Goal: Navigation & Orientation: Find specific page/section

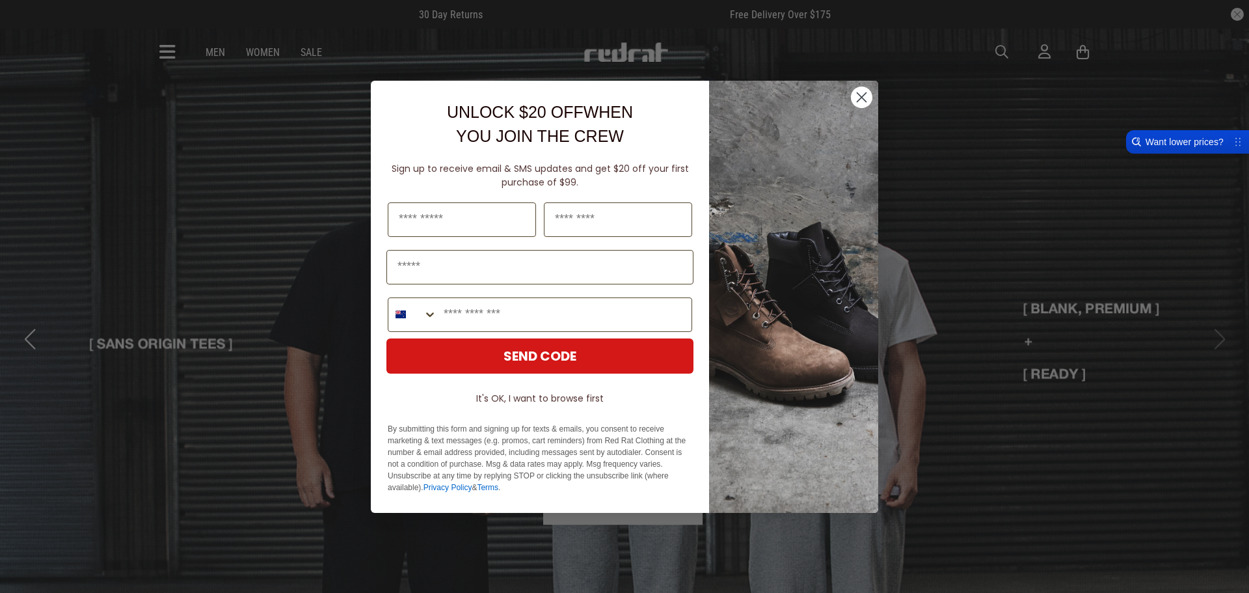
click at [855, 93] on circle "Close dialog" at bounding box center [861, 96] width 21 height 21
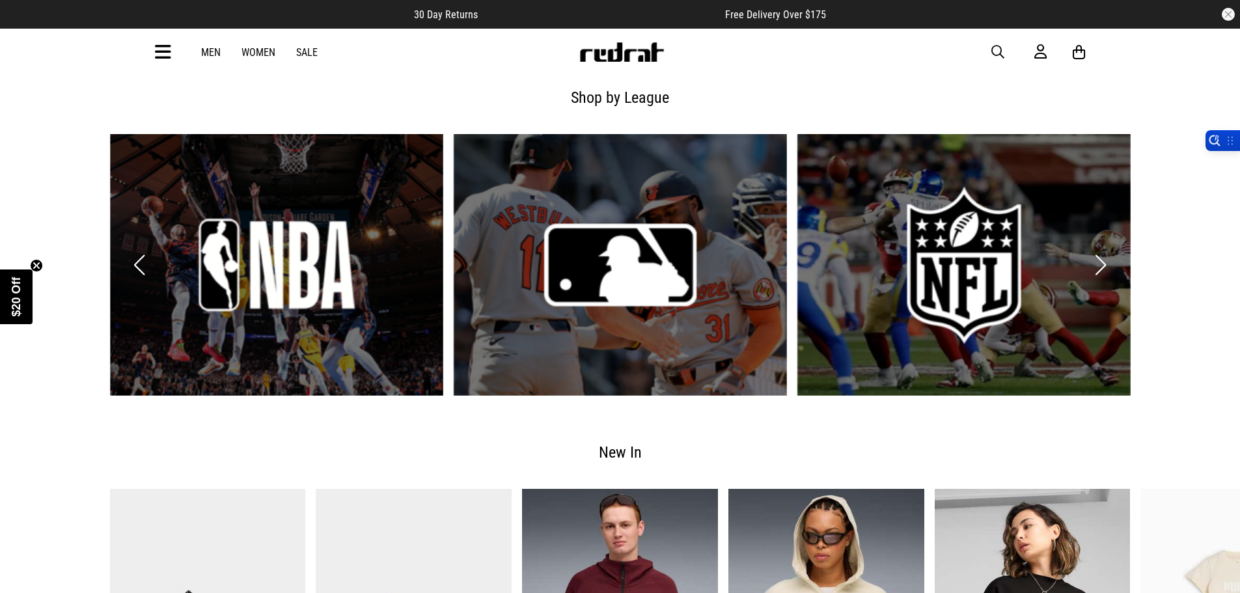
scroll to position [2277, 0]
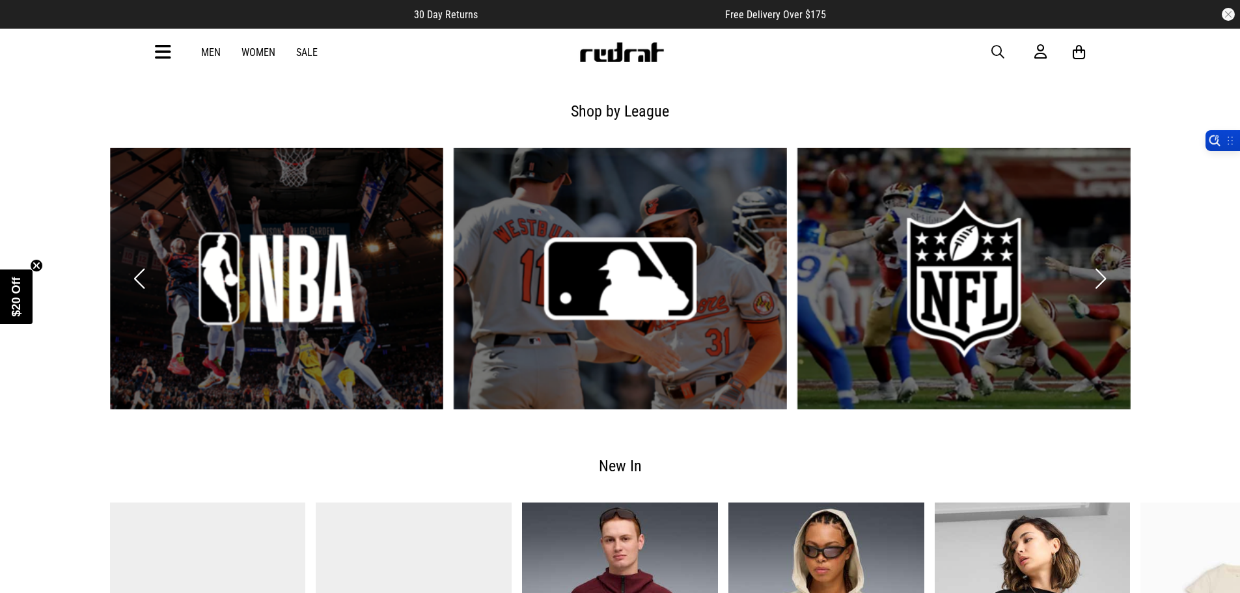
click at [1105, 264] on button "Next slide" at bounding box center [1101, 278] width 18 height 29
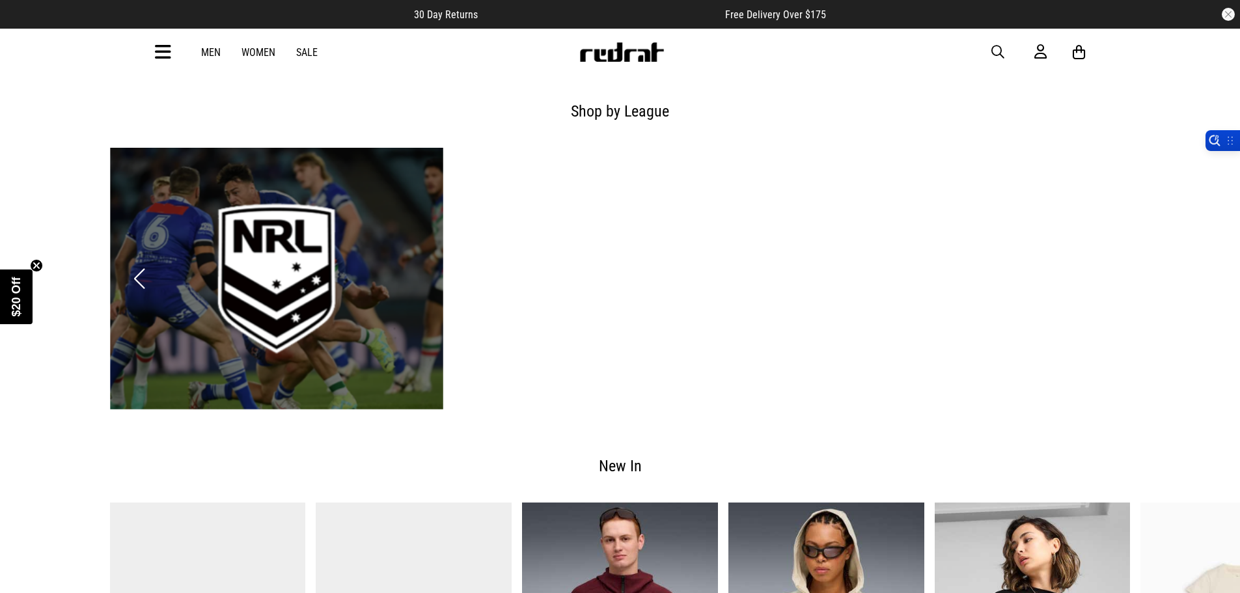
click at [139, 264] on button "Previous slide" at bounding box center [140, 278] width 18 height 29
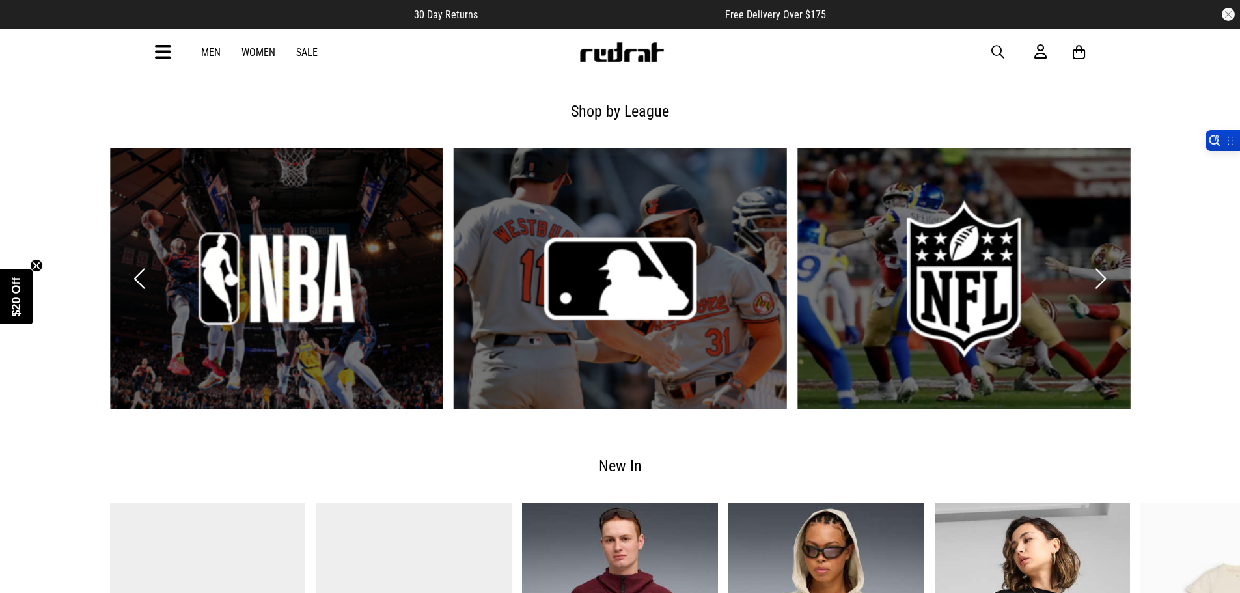
click at [139, 264] on button "Previous slide" at bounding box center [140, 278] width 18 height 29
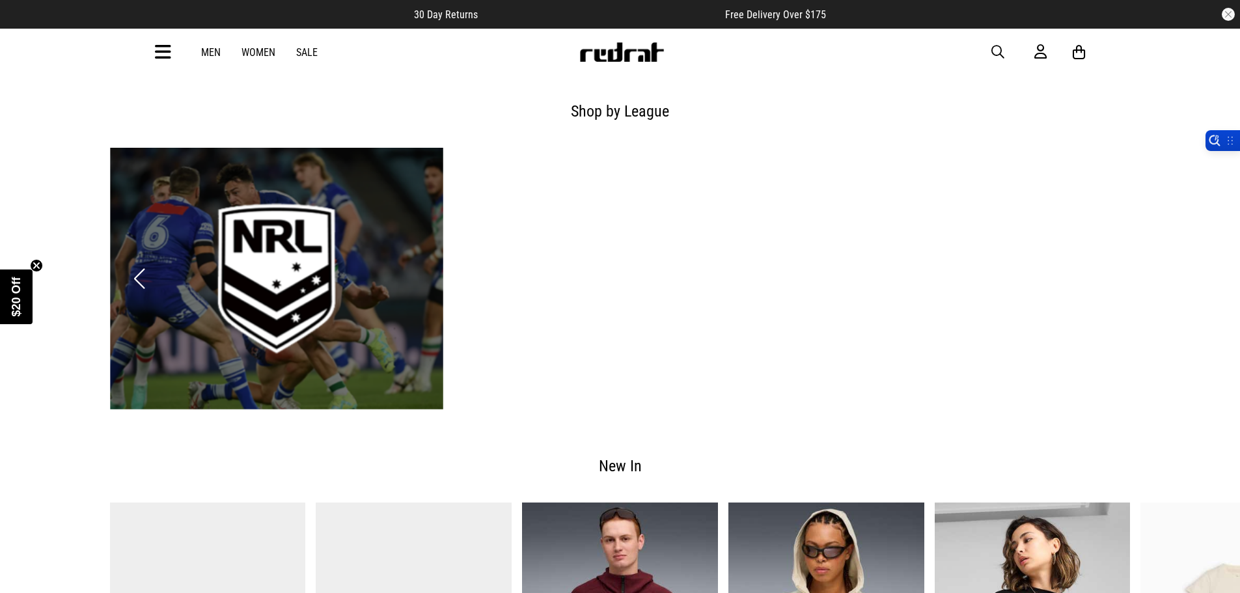
click at [139, 264] on button "Previous slide" at bounding box center [140, 278] width 18 height 29
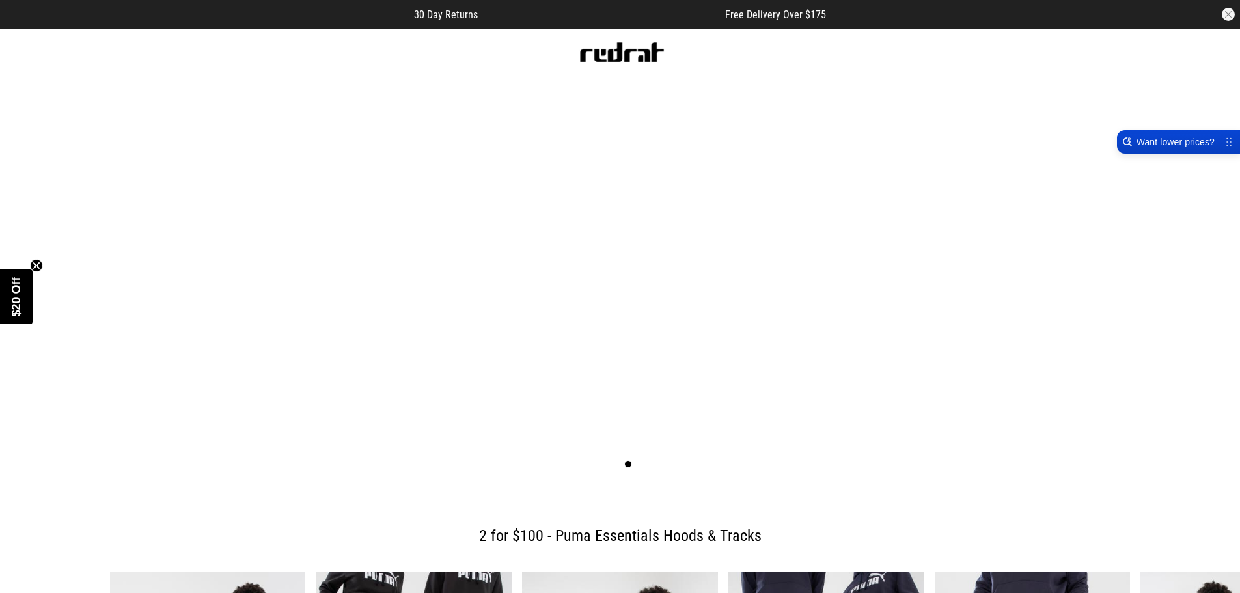
scroll to position [0, 0]
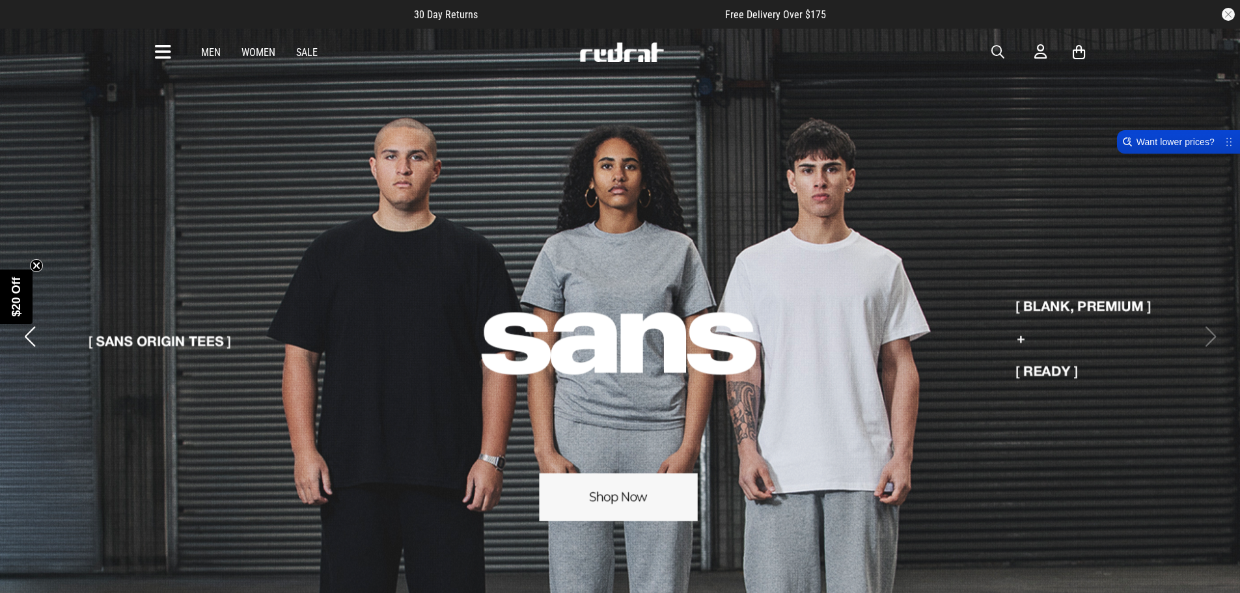
click at [305, 52] on link "Sale" at bounding box center [306, 52] width 21 height 12
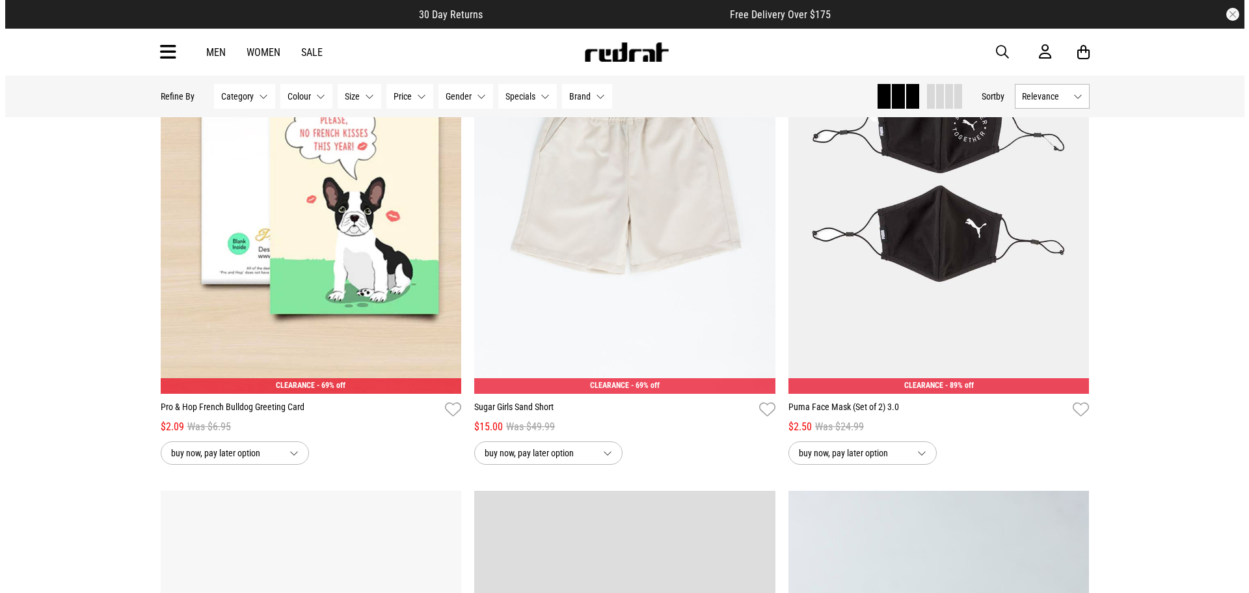
scroll to position [976, 0]
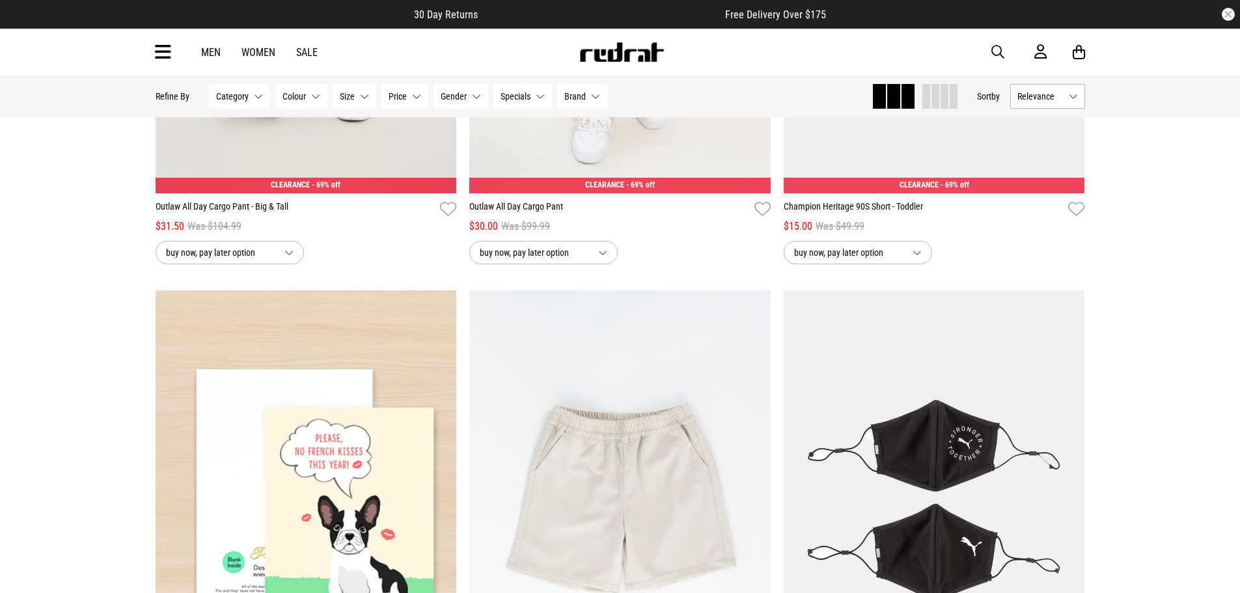
click at [166, 65] on div "Men Women Sale Sign in New Back Footwear Back Mens Back Womens Back Youth & Kid…" at bounding box center [620, 52] width 950 height 47
click at [164, 55] on icon at bounding box center [163, 52] width 16 height 21
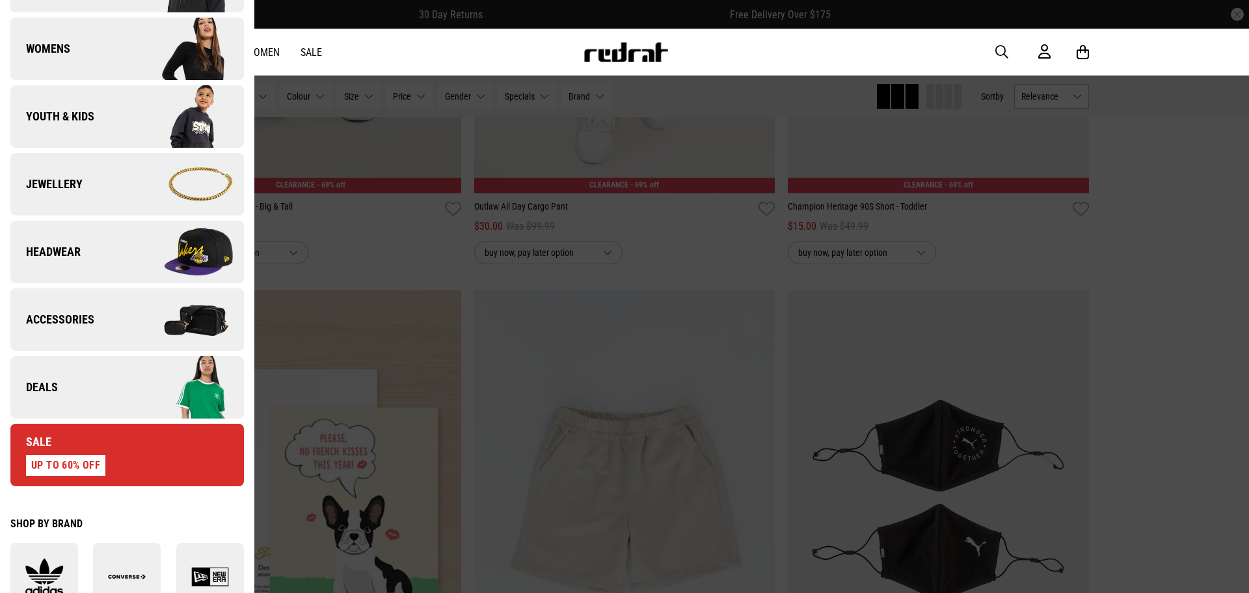
scroll to position [260, 0]
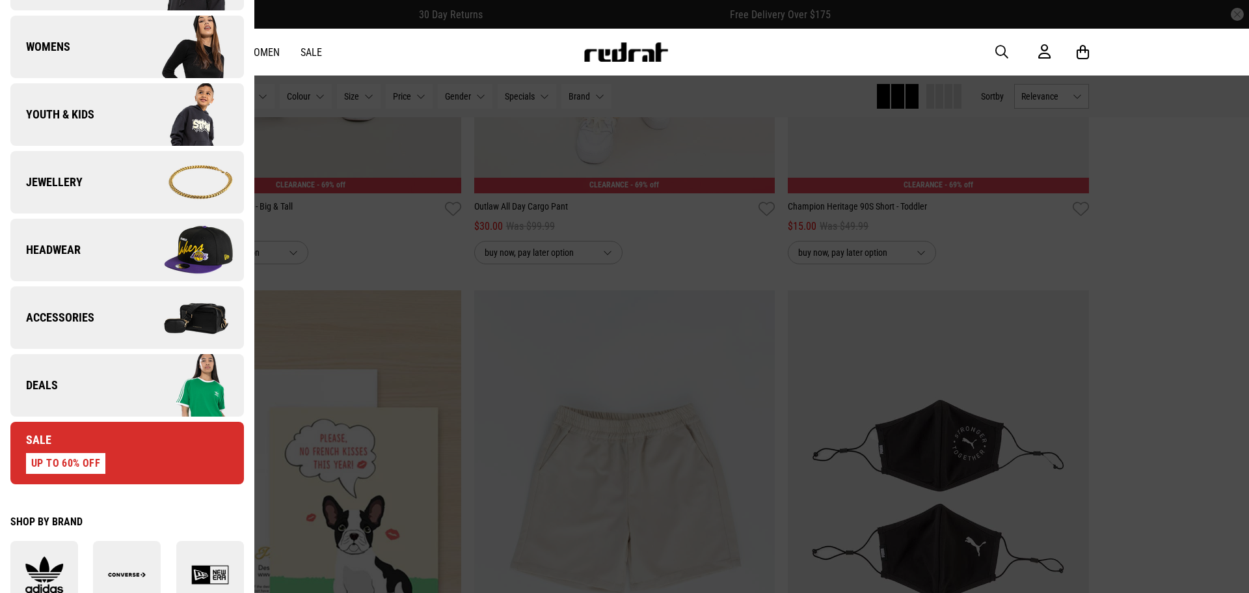
click at [77, 251] on span "Headwear" at bounding box center [45, 250] width 70 height 16
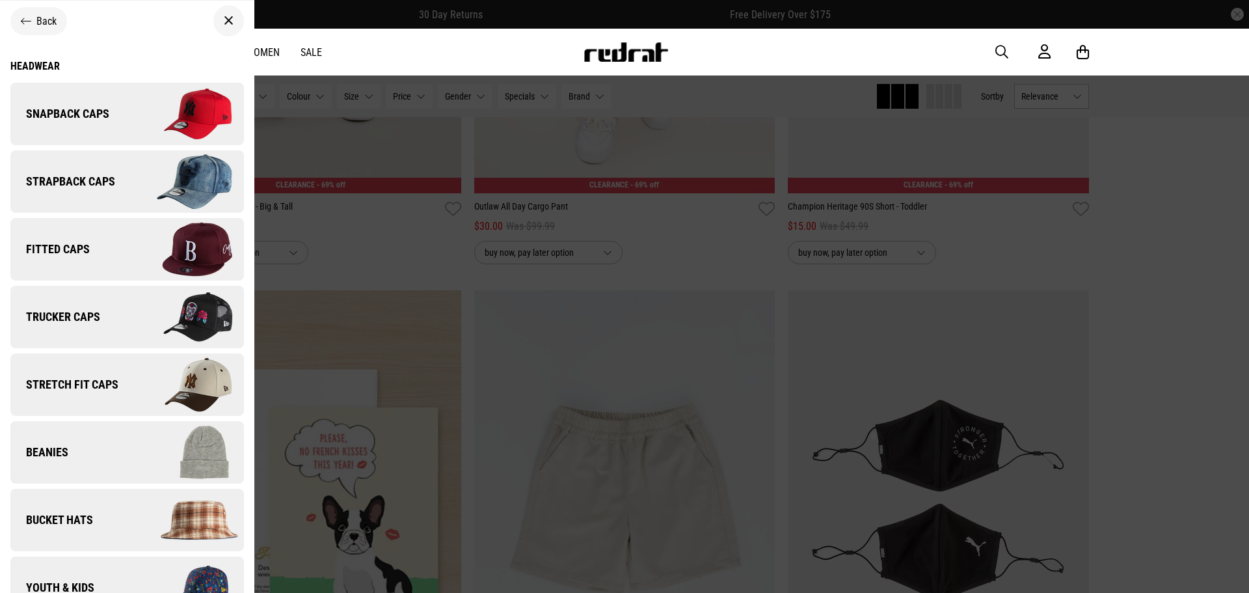
scroll to position [0, 0]
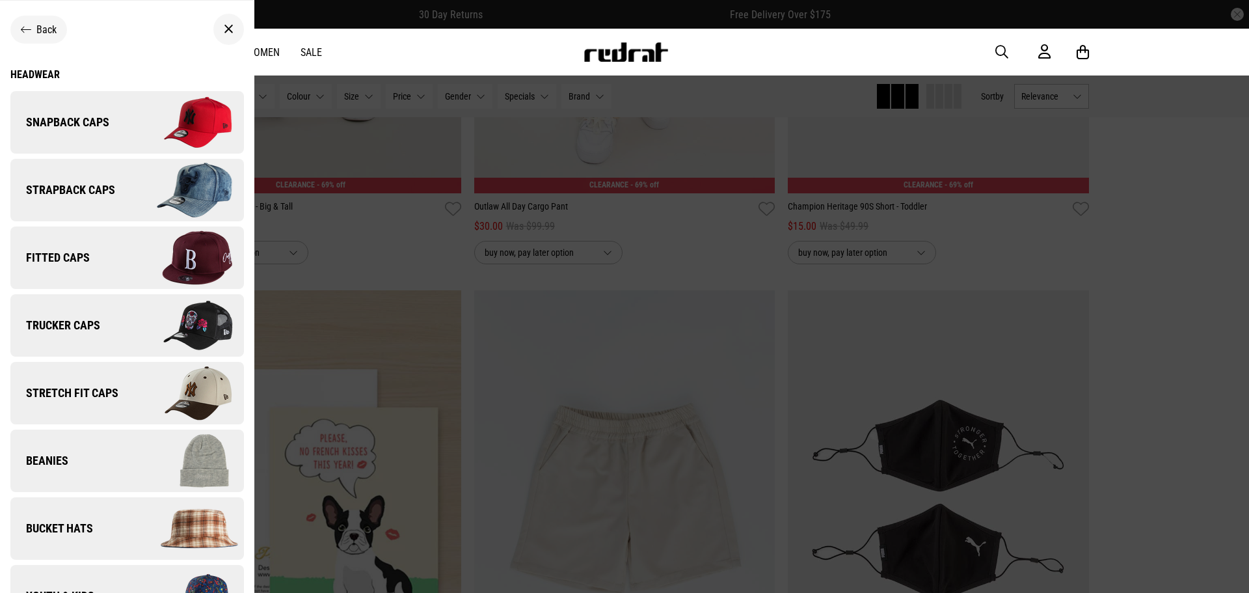
click at [77, 296] on link "Trucker Caps" at bounding box center [127, 325] width 234 height 62
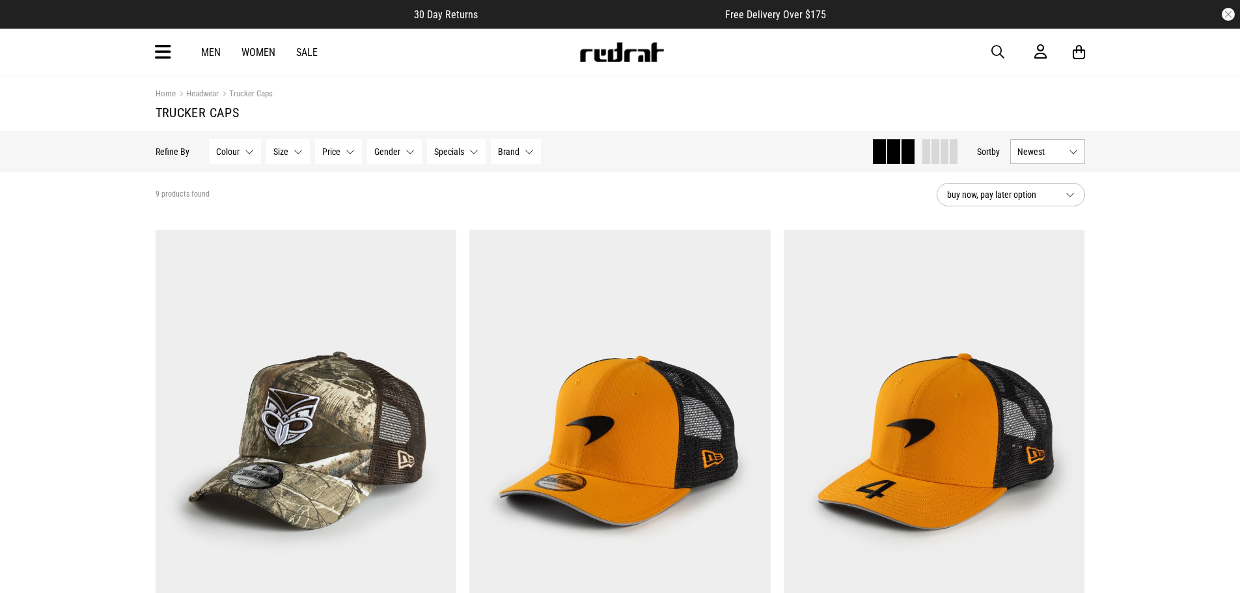
click at [165, 54] on icon at bounding box center [163, 52] width 16 height 21
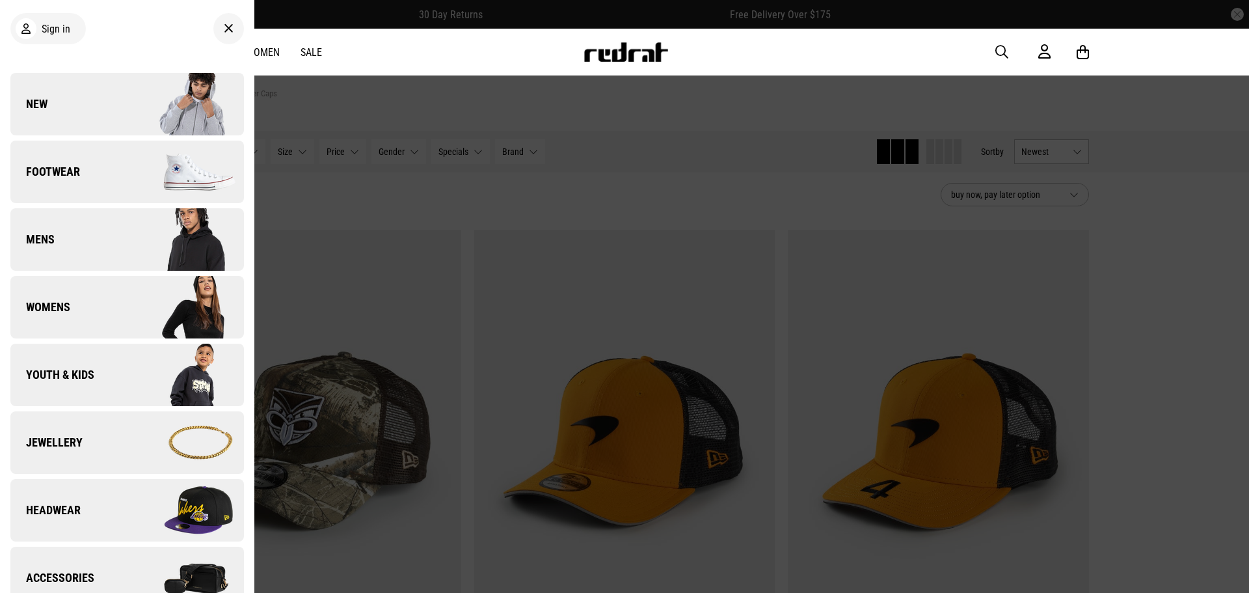
click at [93, 510] on link "Headwear" at bounding box center [127, 510] width 234 height 62
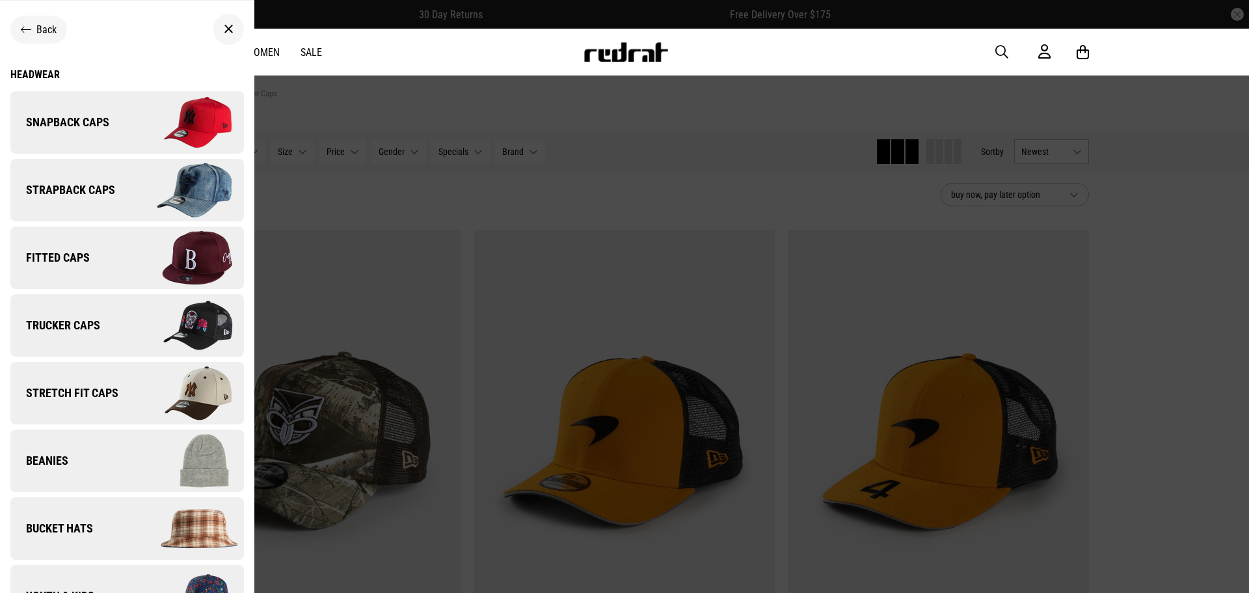
click at [61, 116] on span "Snapback Caps" at bounding box center [59, 123] width 99 height 16
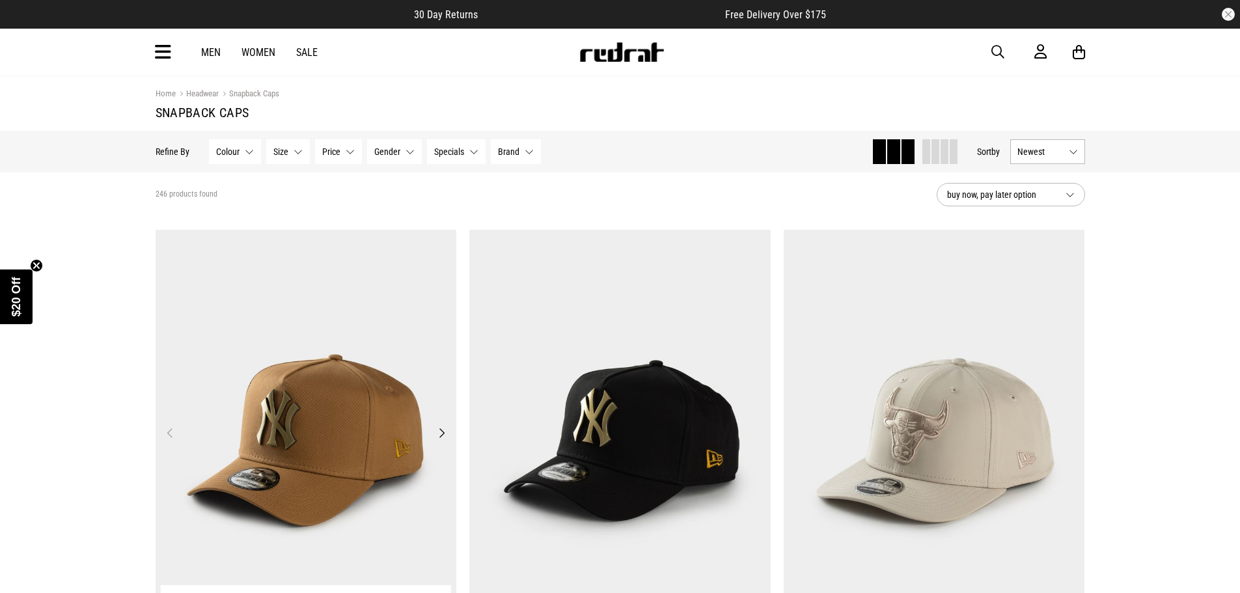
click at [445, 433] on button "Next" at bounding box center [441, 433] width 16 height 16
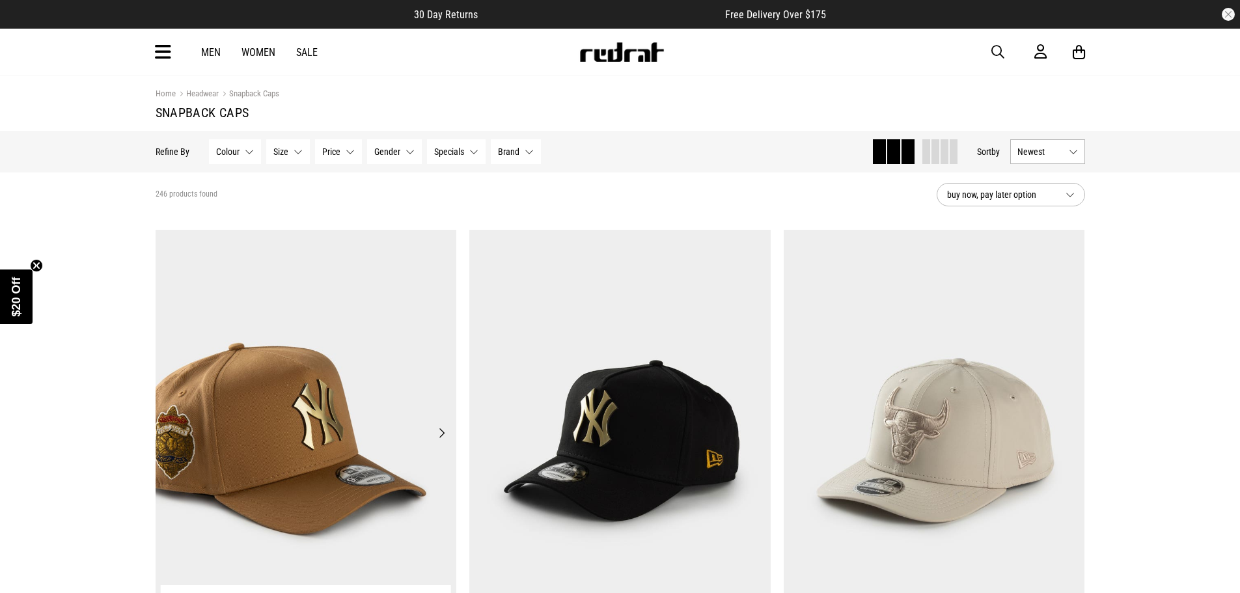
click at [445, 433] on button "Next" at bounding box center [441, 433] width 16 height 16
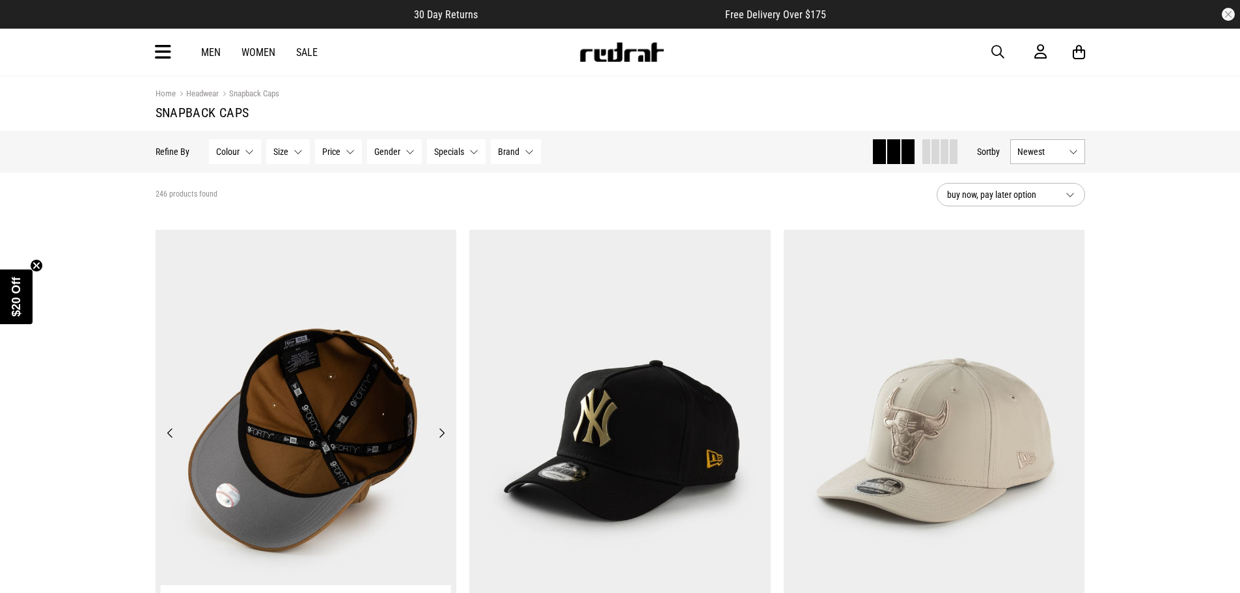
click at [445, 433] on button "Next" at bounding box center [441, 433] width 16 height 16
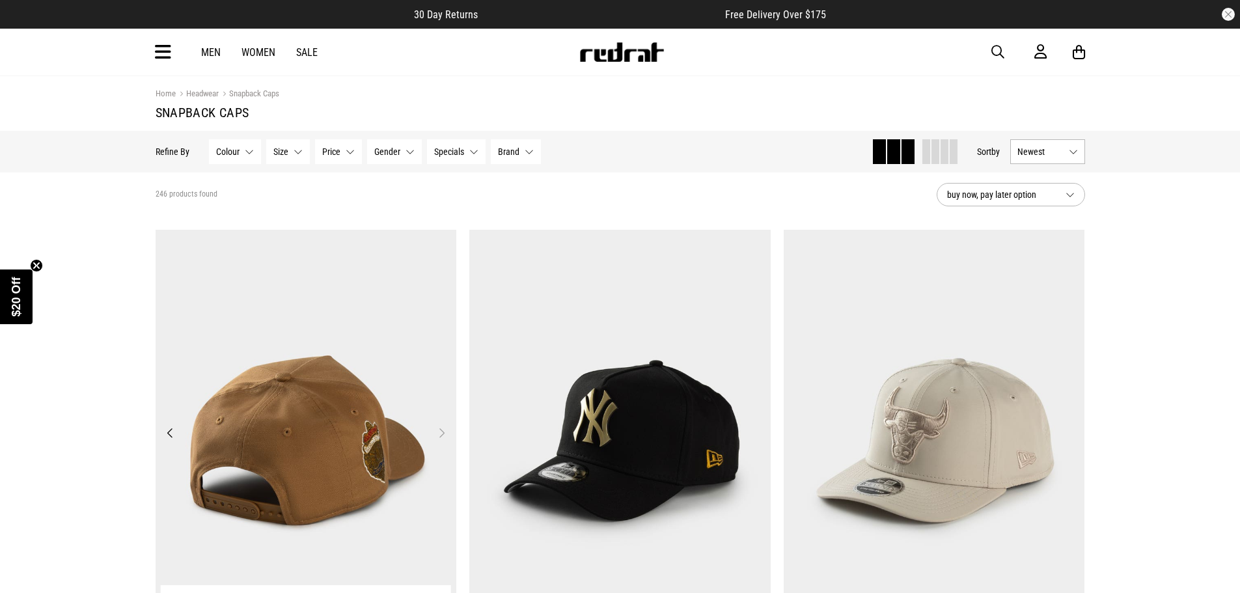
click at [444, 435] on button "Next" at bounding box center [441, 433] width 16 height 16
click at [172, 431] on button "Previous" at bounding box center [170, 433] width 16 height 16
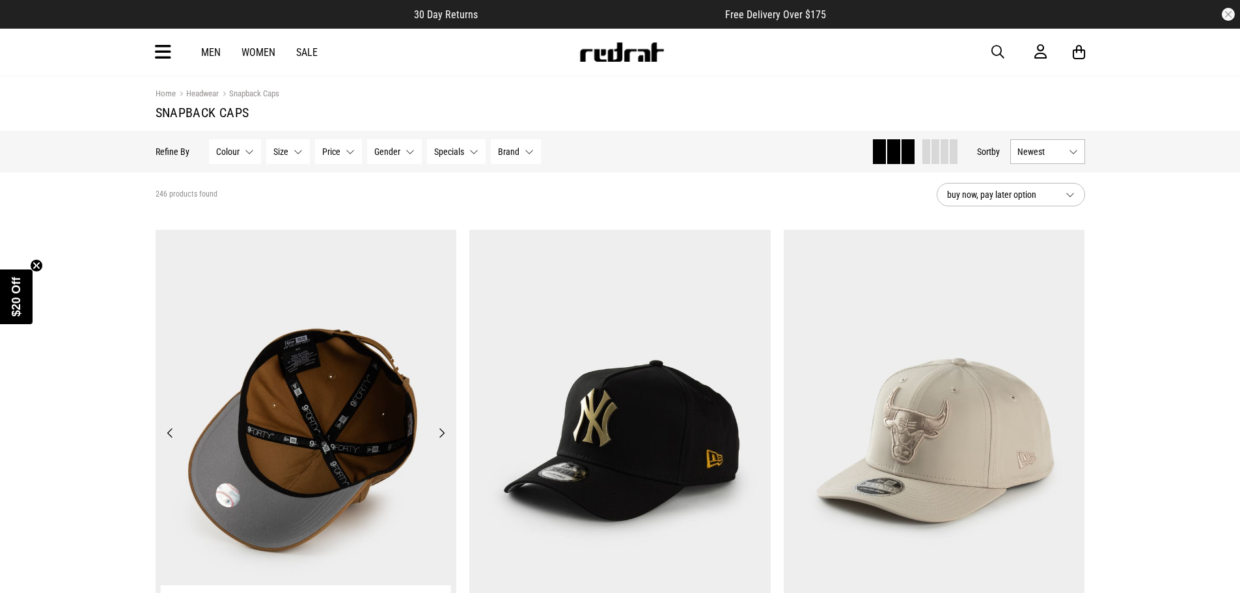
click at [170, 433] on button "Previous" at bounding box center [170, 433] width 16 height 16
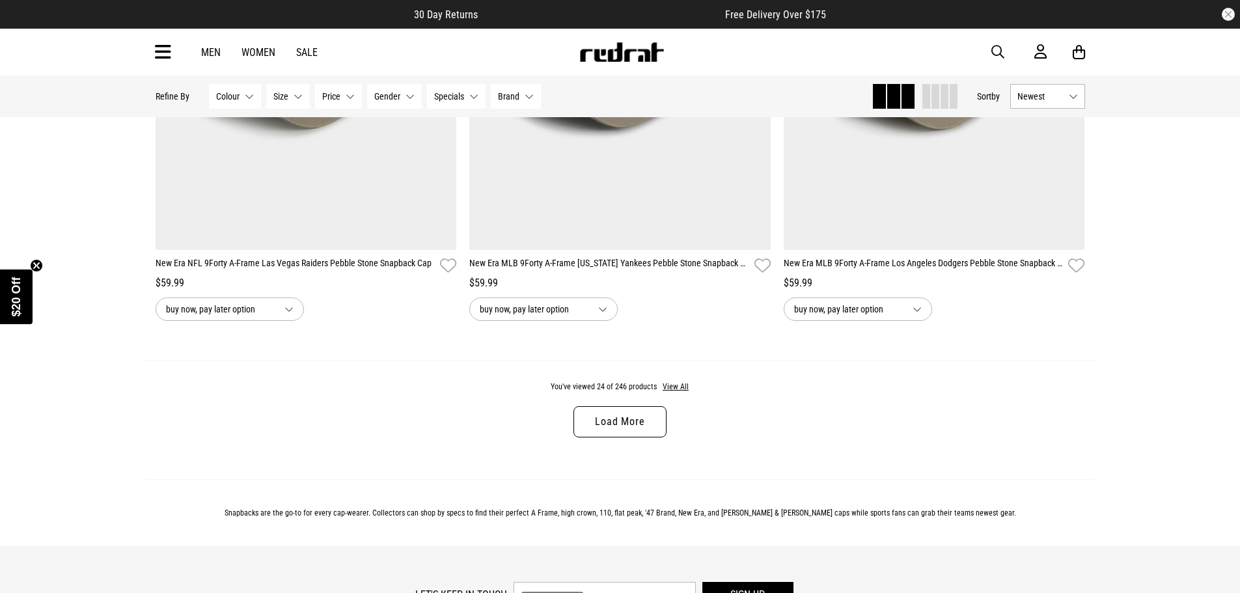
scroll to position [4034, 0]
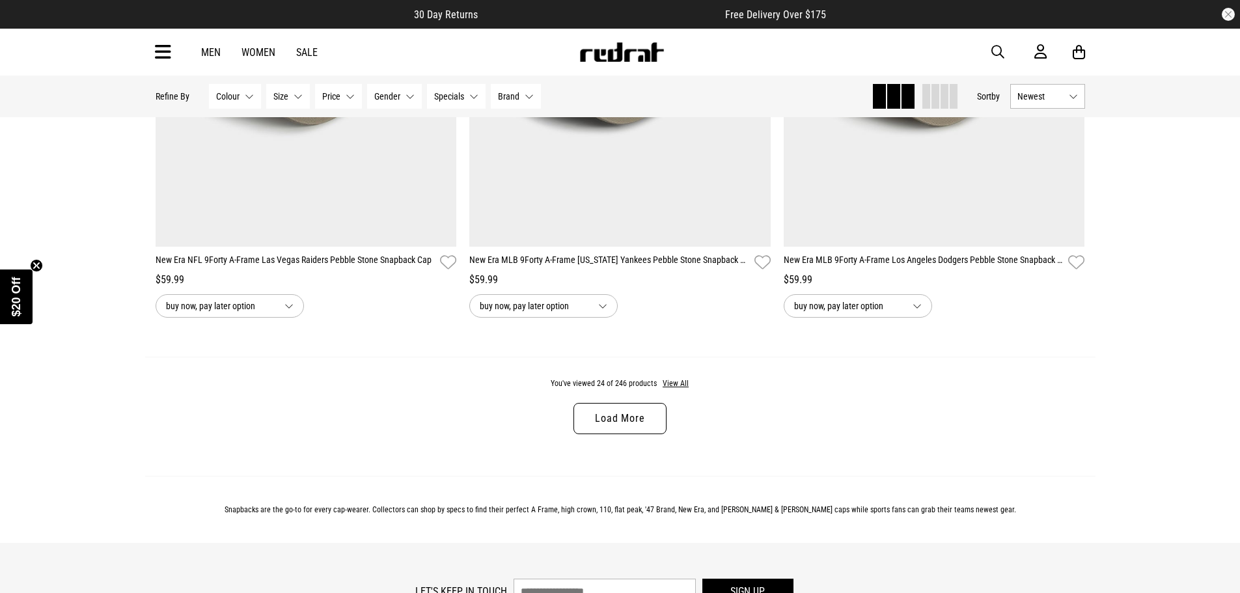
click at [605, 424] on link "Load More" at bounding box center [619, 418] width 92 height 31
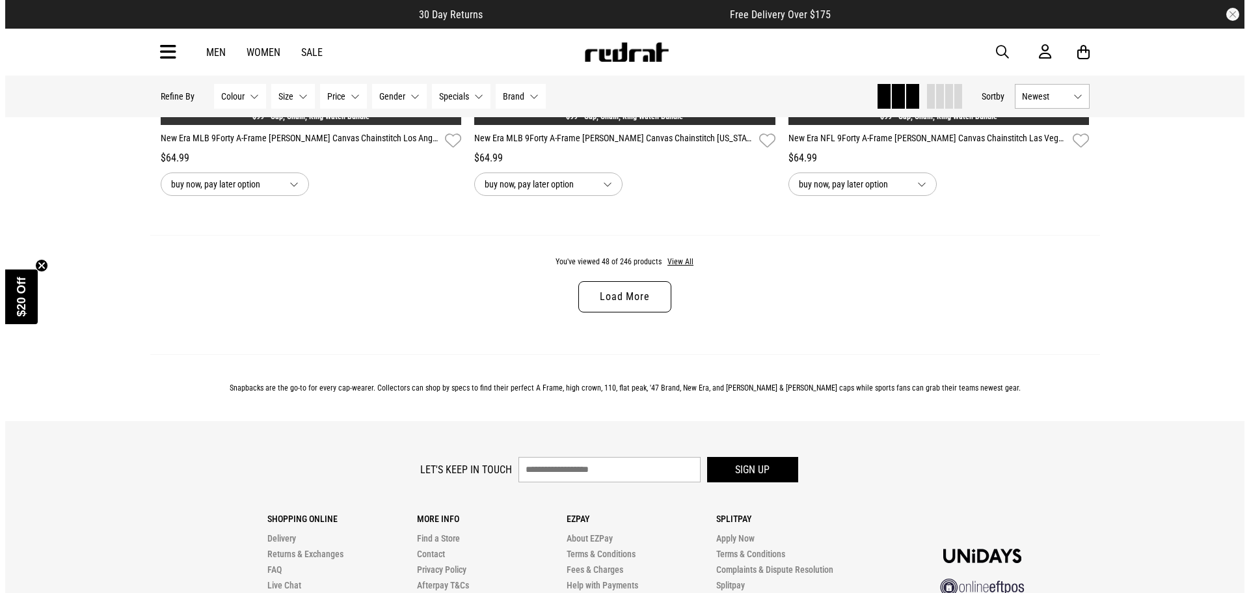
scroll to position [8199, 0]
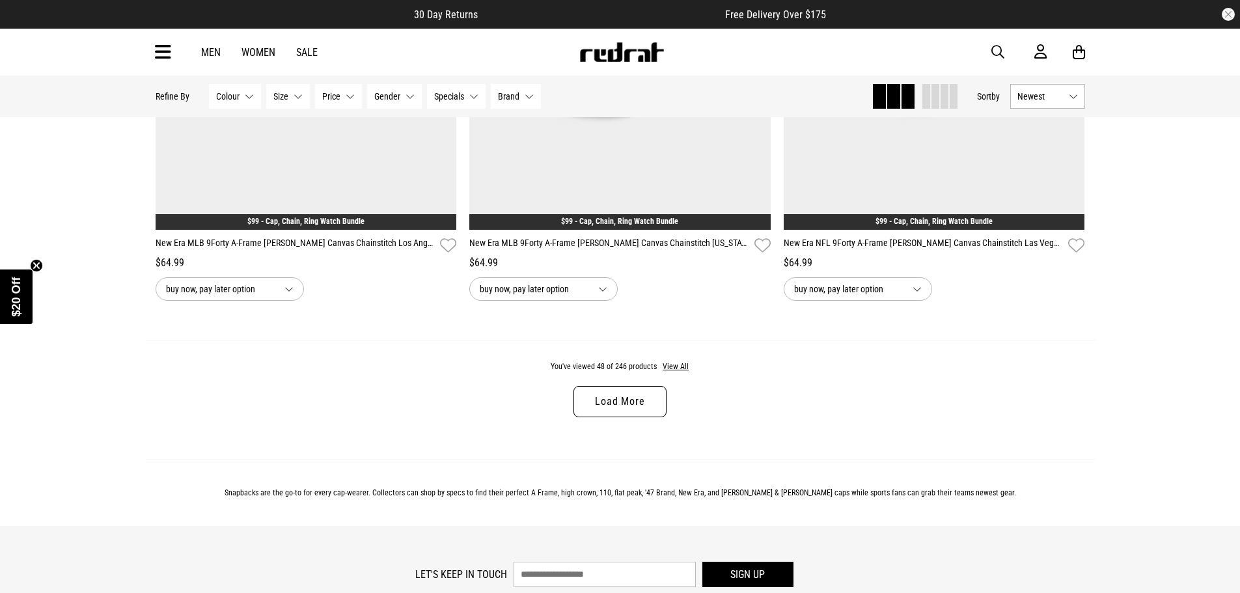
click at [166, 49] on icon at bounding box center [163, 52] width 16 height 21
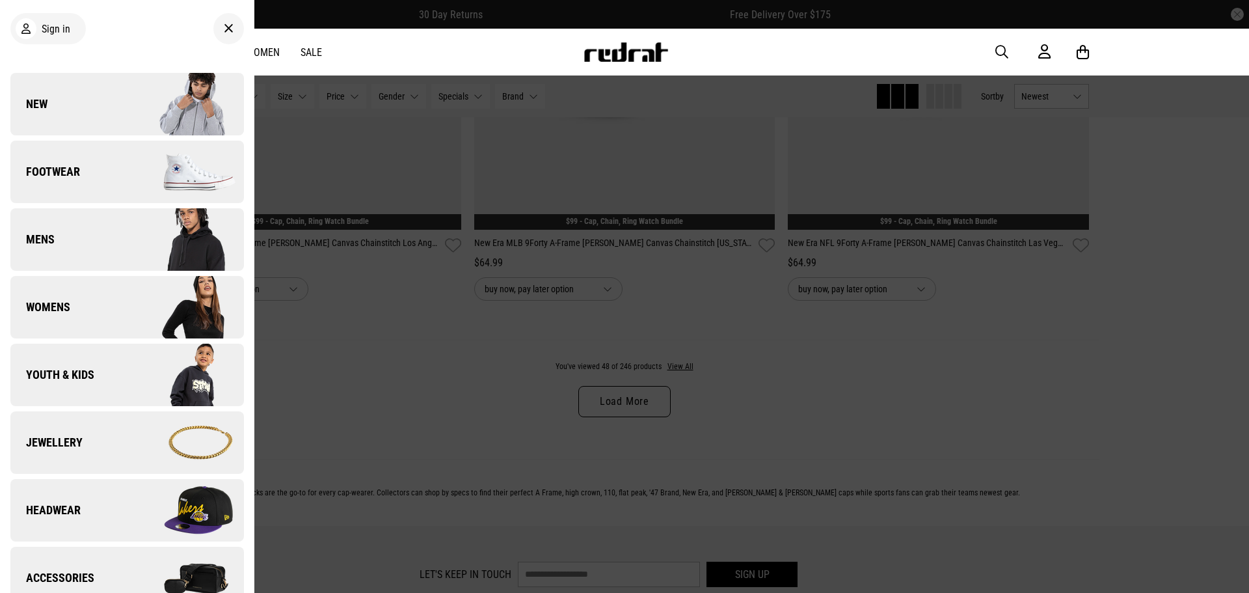
click at [59, 167] on span "Footwear" at bounding box center [45, 172] width 70 height 16
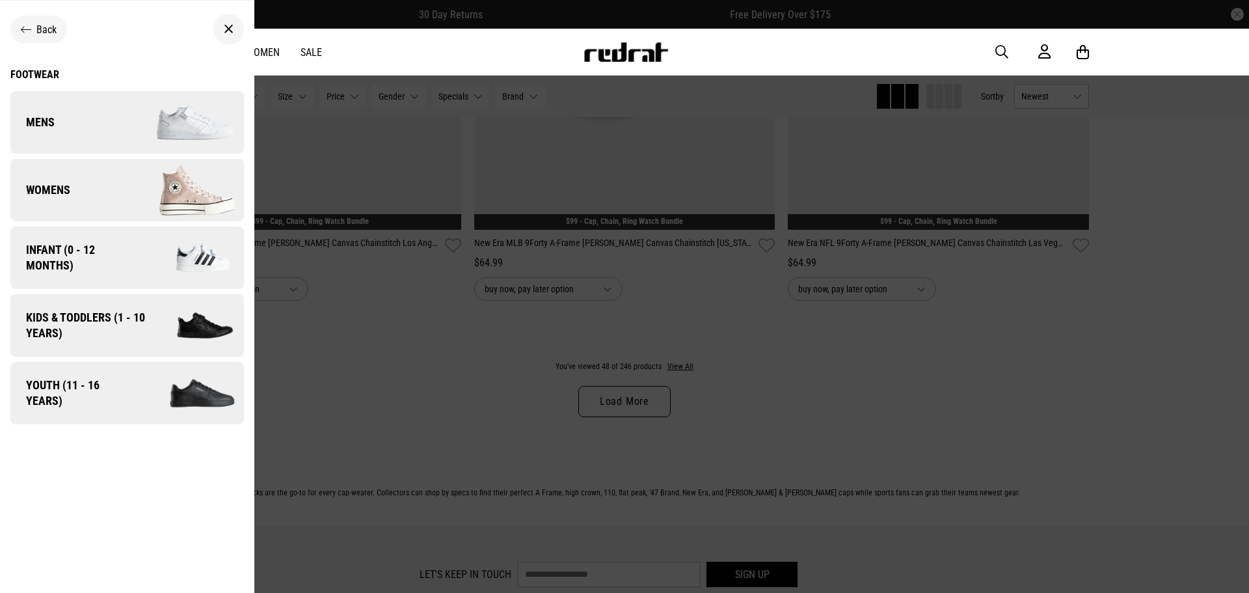
click at [53, 127] on span "Mens" at bounding box center [32, 123] width 44 height 16
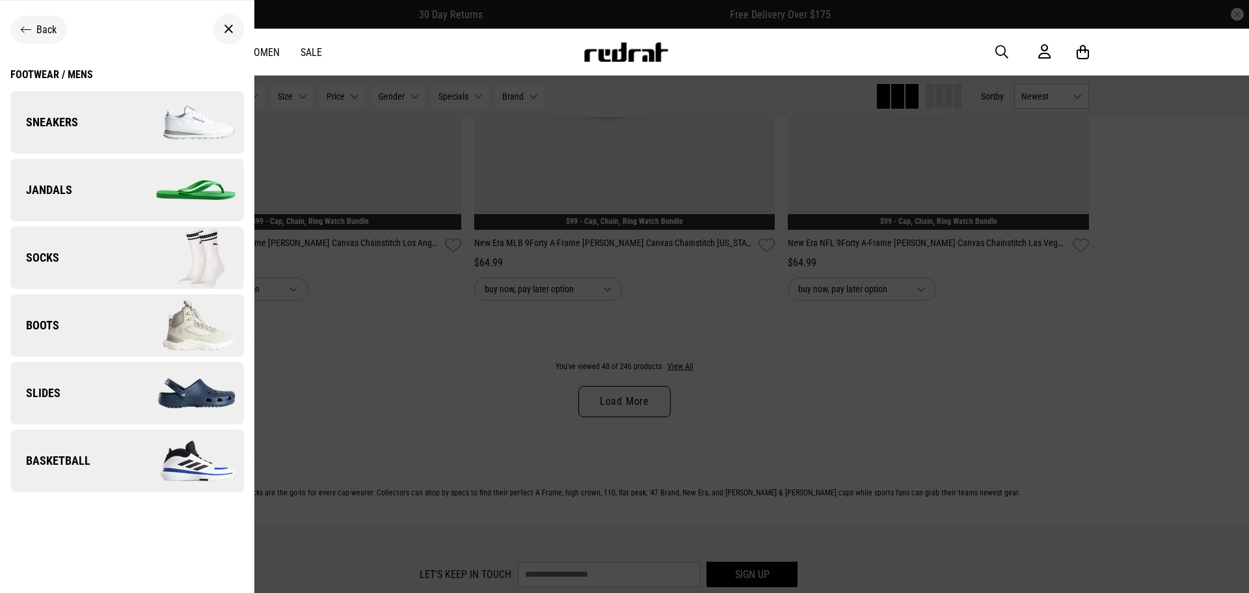
click at [53, 127] on span "Sneakers" at bounding box center [44, 123] width 68 height 16
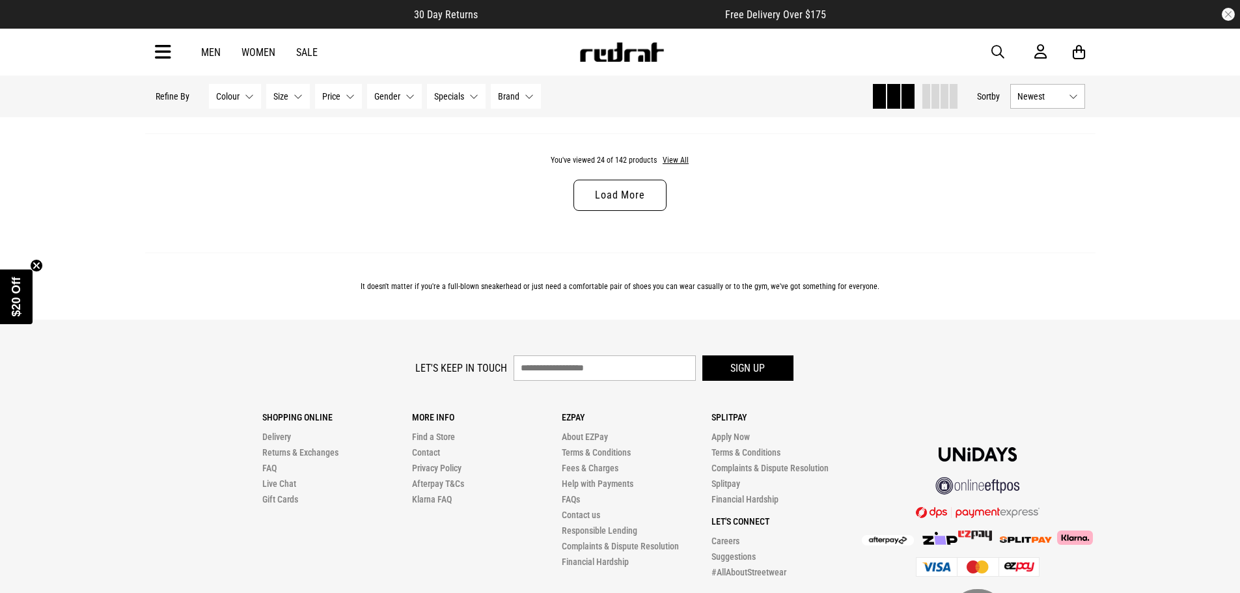
scroll to position [4349, 0]
